Goal: Task Accomplishment & Management: Use online tool/utility

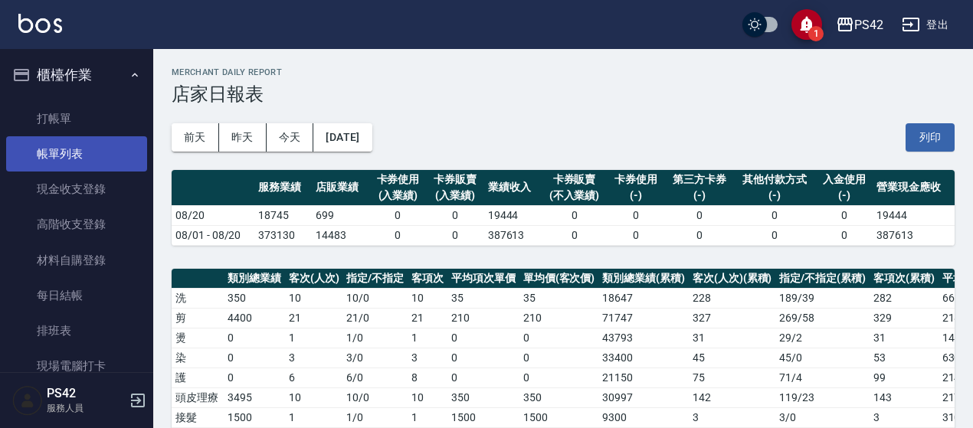
scroll to position [230, 0]
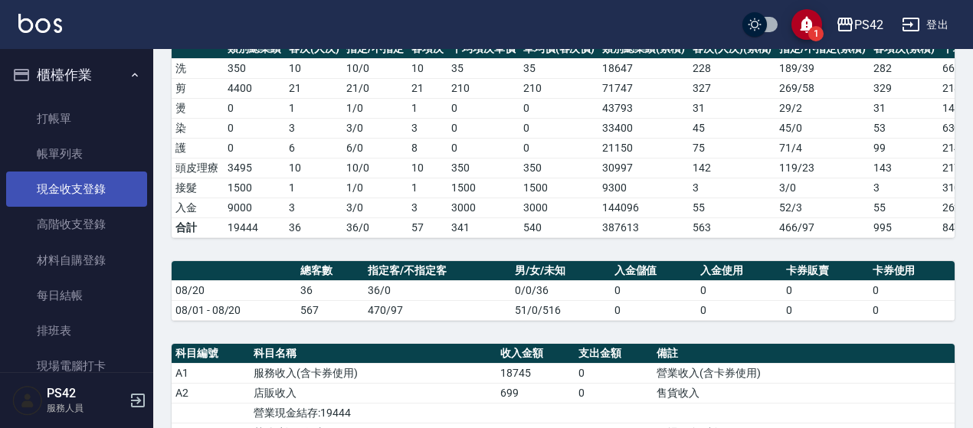
click at [71, 186] on link "現金收支登錄" at bounding box center [76, 189] width 141 height 35
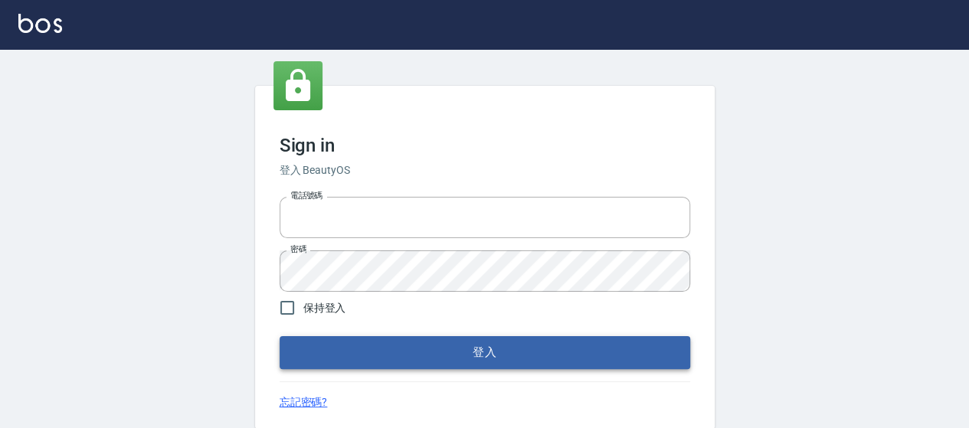
type input "0426657169"
click at [427, 355] on button "登入" at bounding box center [485, 352] width 410 height 32
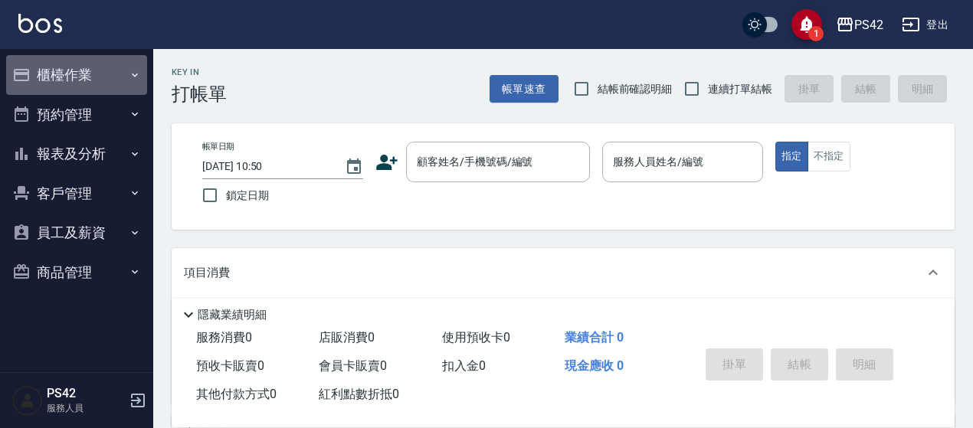
click at [69, 65] on button "櫃檯作業" at bounding box center [76, 75] width 141 height 40
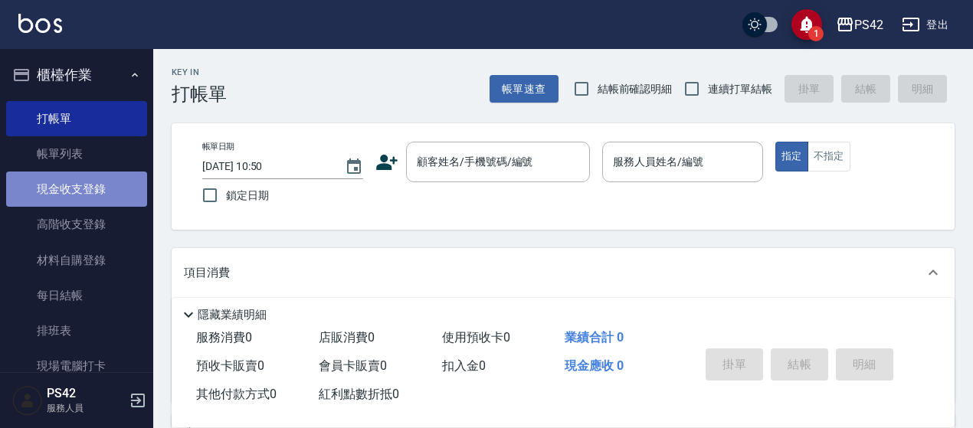
click at [82, 189] on link "現金收支登錄" at bounding box center [76, 189] width 141 height 35
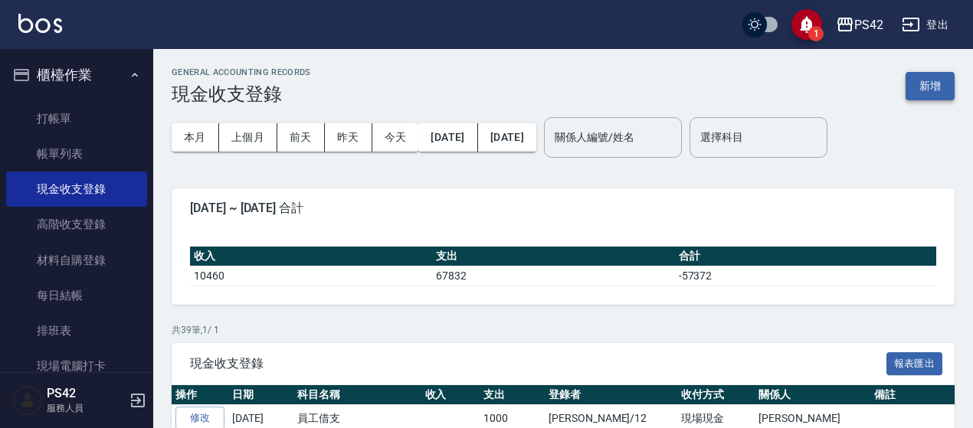
click at [911, 82] on button "新增" at bounding box center [929, 86] width 49 height 28
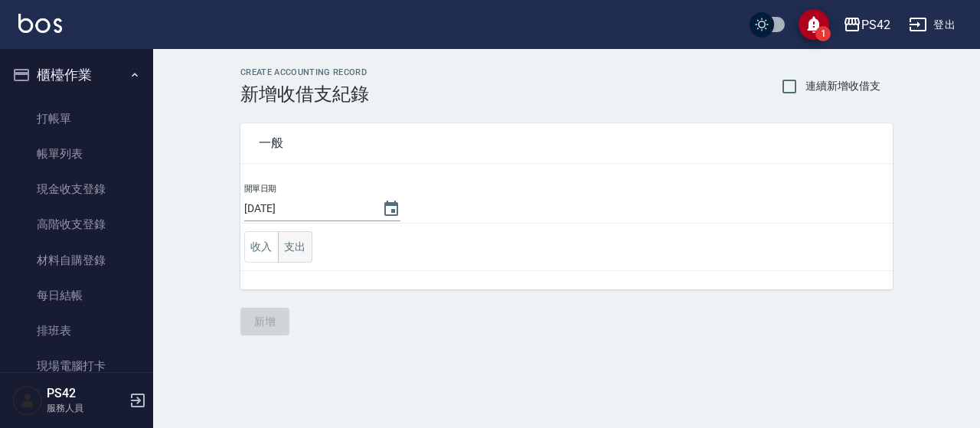
click at [293, 246] on button "支出" at bounding box center [295, 246] width 34 height 31
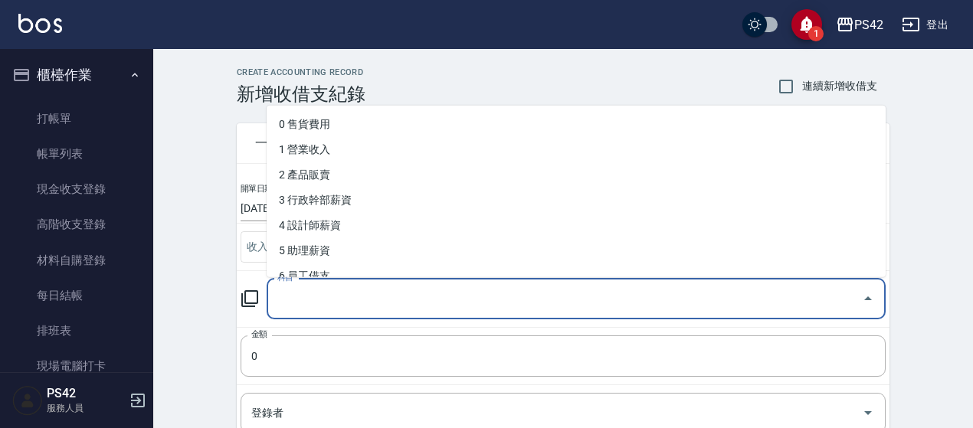
click at [338, 306] on input "科目" at bounding box center [564, 299] width 582 height 27
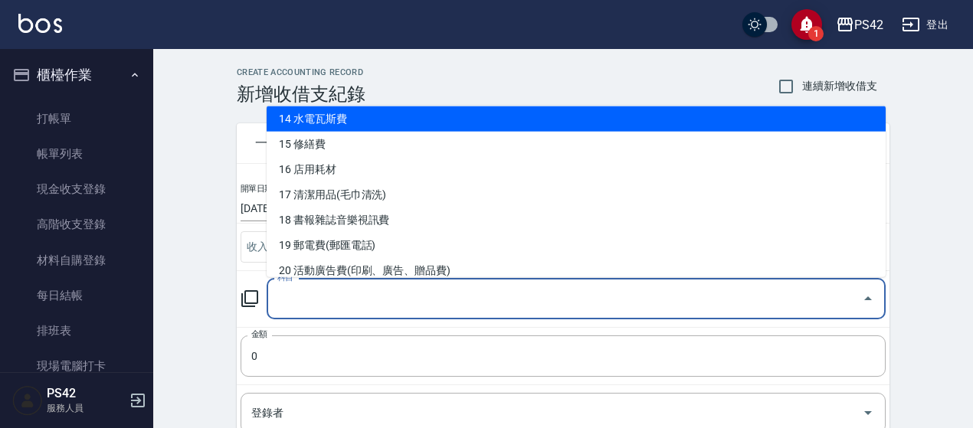
scroll to position [383, 0]
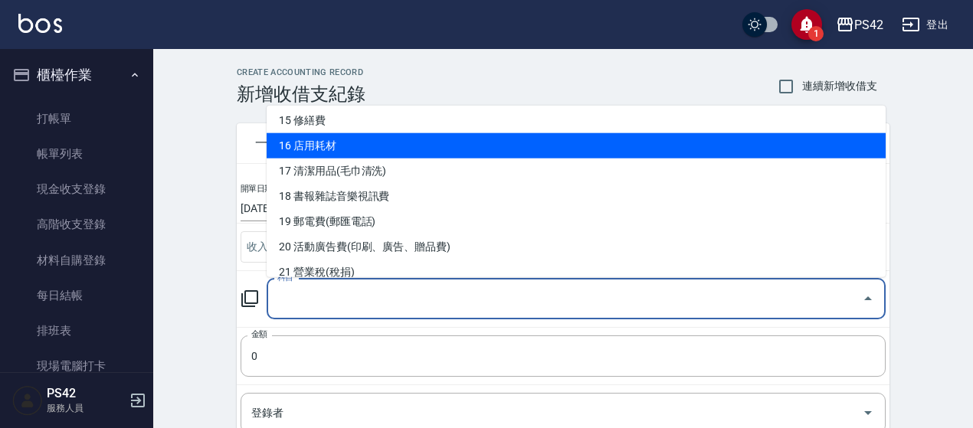
click at [407, 149] on li "16 店用耗材" at bounding box center [575, 145] width 619 height 25
type input "16 店用耗材"
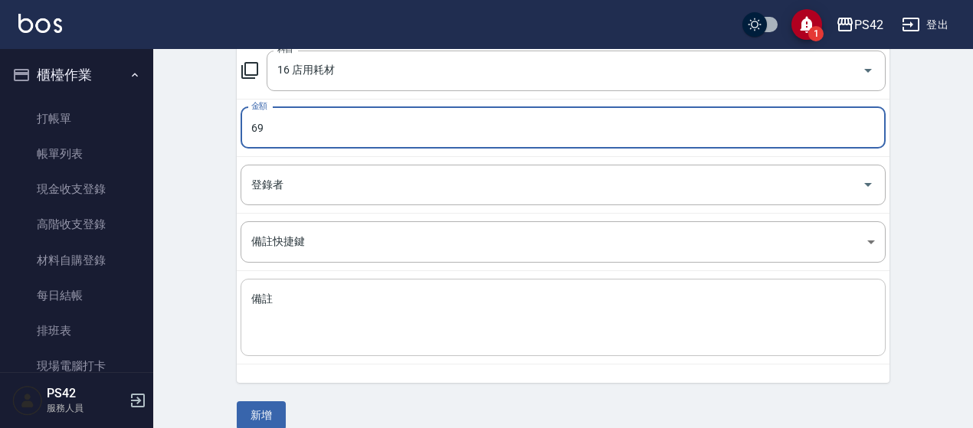
scroll to position [230, 0]
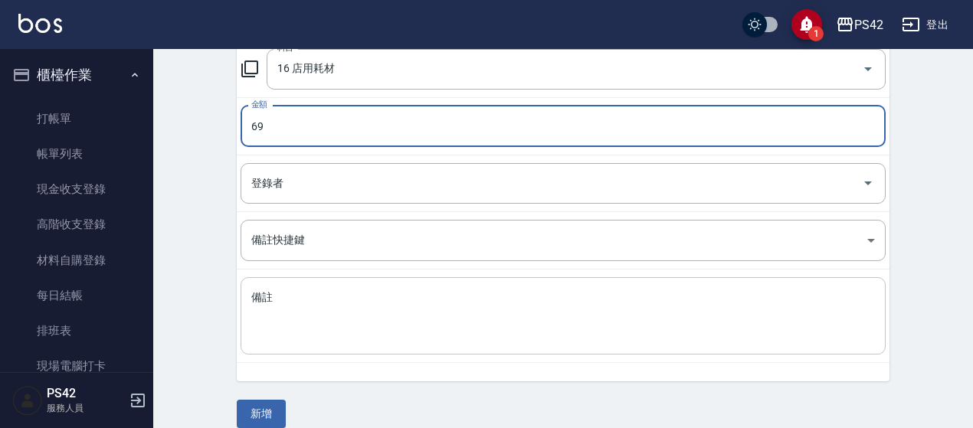
type input "69"
click at [302, 329] on textarea "備註" at bounding box center [562, 316] width 623 height 52
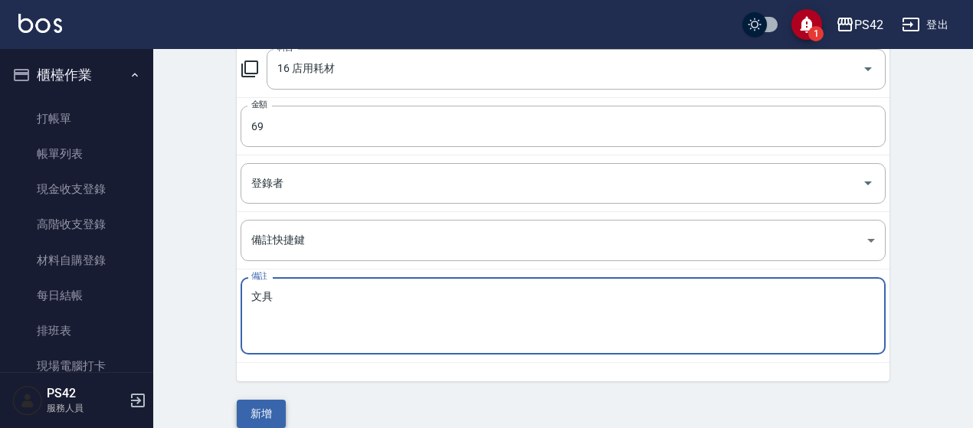
type textarea "文具"
click at [270, 404] on button "新增" at bounding box center [261, 414] width 49 height 28
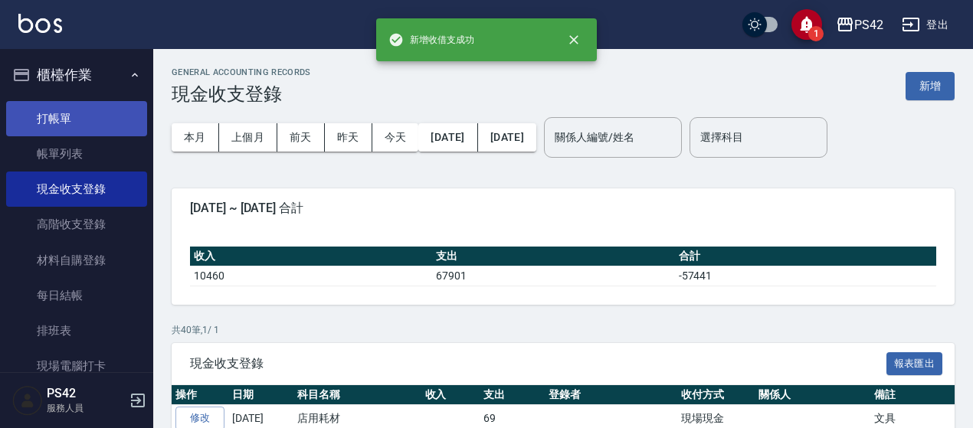
click at [93, 112] on link "打帳單" at bounding box center [76, 118] width 141 height 35
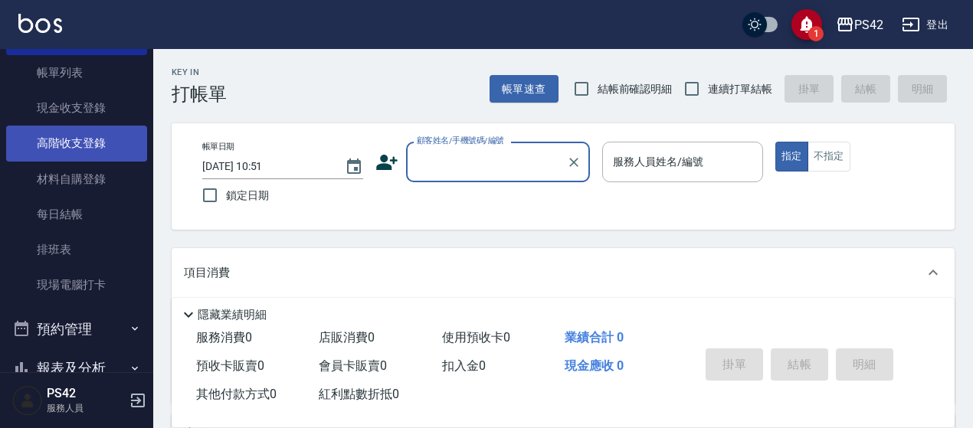
scroll to position [230, 0]
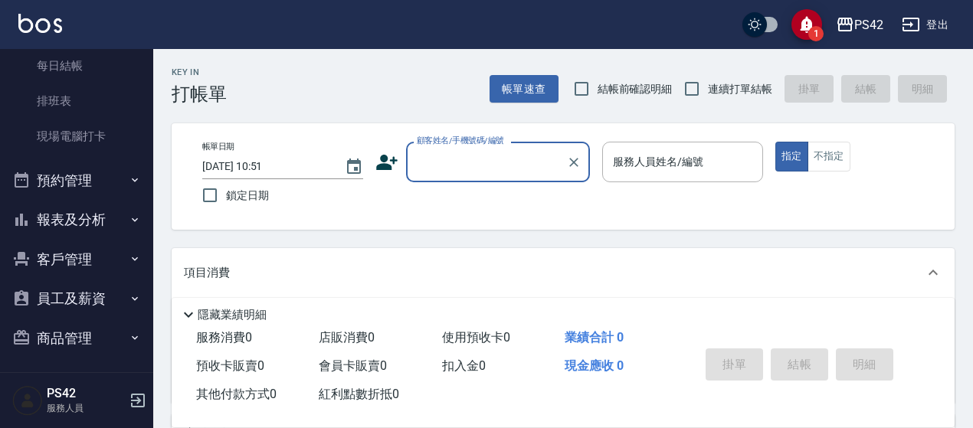
click at [113, 219] on button "報表及分析" at bounding box center [76, 220] width 141 height 40
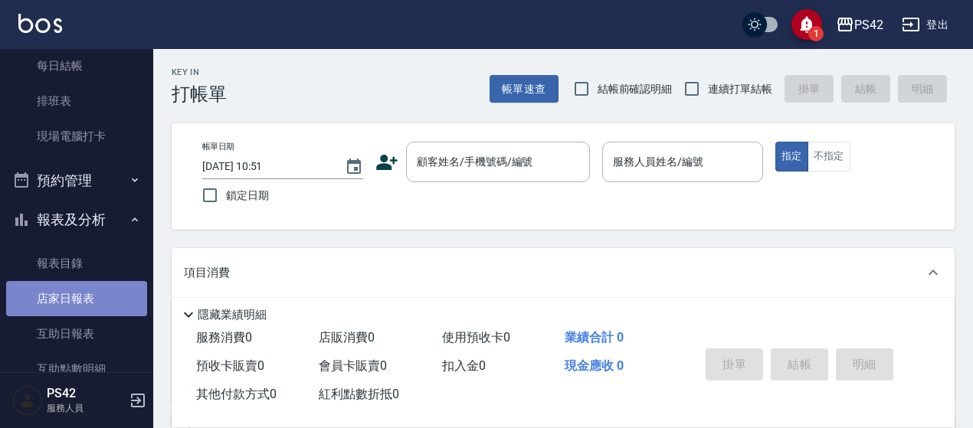
click at [122, 301] on link "店家日報表" at bounding box center [76, 298] width 141 height 35
